Goal: Information Seeking & Learning: Learn about a topic

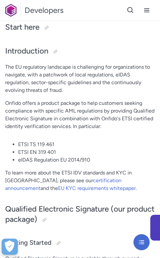
scroll to position [106, 0]
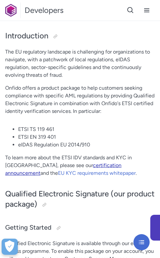
click at [59, 163] on link "certification announcement" at bounding box center [63, 170] width 116 height 14
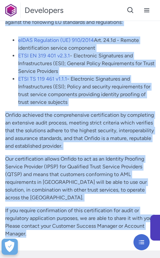
scroll to position [2654, 0]
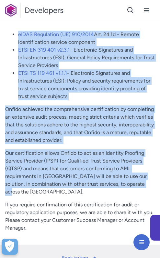
drag, startPoint x: 5, startPoint y: 43, endPoint x: 152, endPoint y: 167, distance: 192.6
copy div "Certification Process Onfido's ETSI certified IDV product package has been cert…"
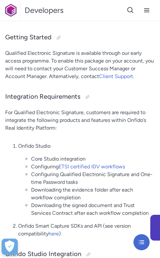
scroll to position [0, 0]
